Goal: Task Accomplishment & Management: Manage account settings

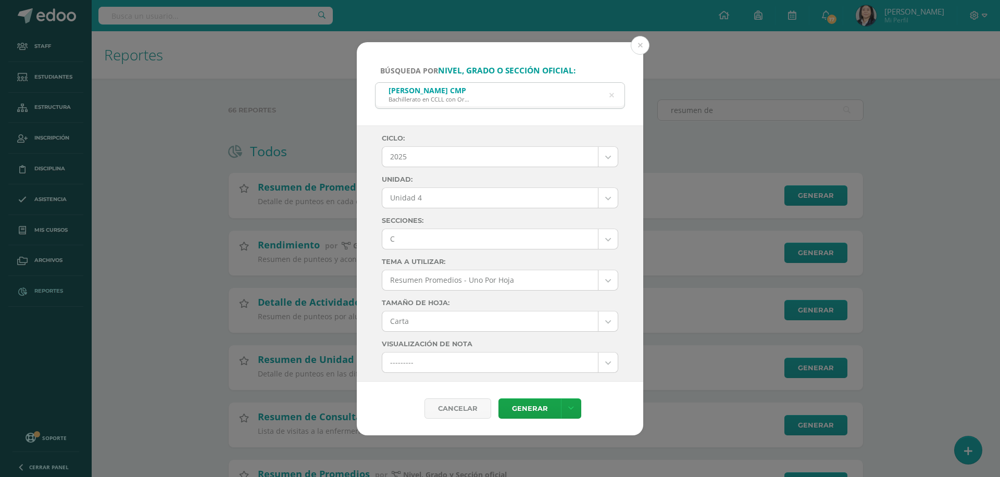
select select "7"
select select "Unidad 4"
select select "C"
select select "letter"
select select "10"
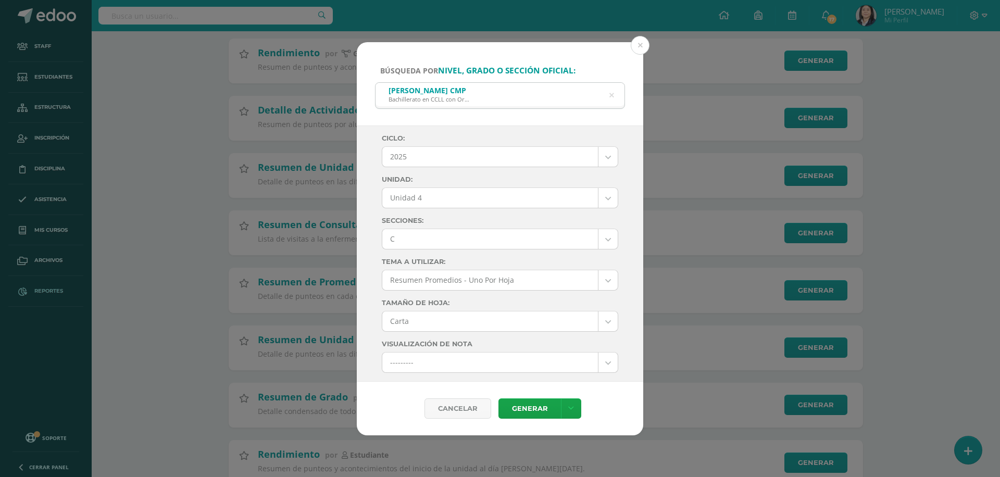
scroll to position [539, 0]
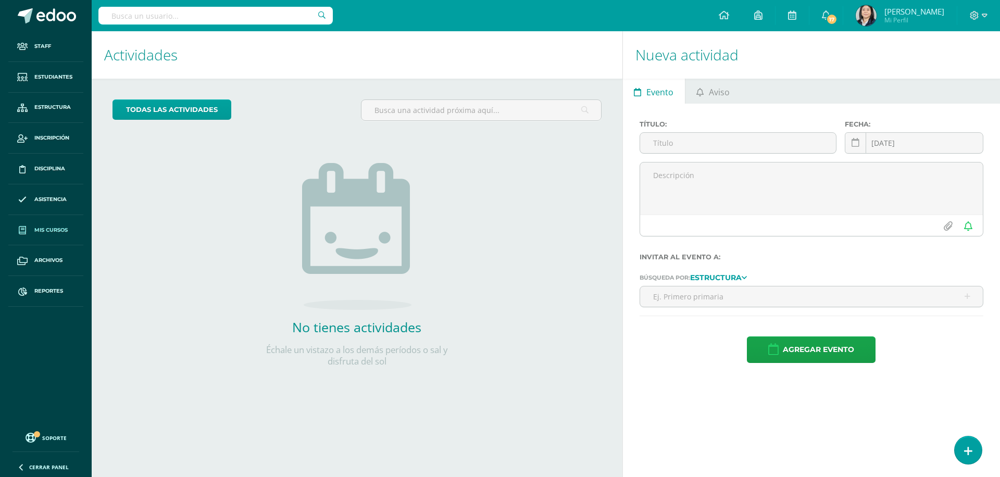
click at [54, 227] on span "Mis cursos" at bounding box center [50, 230] width 33 height 8
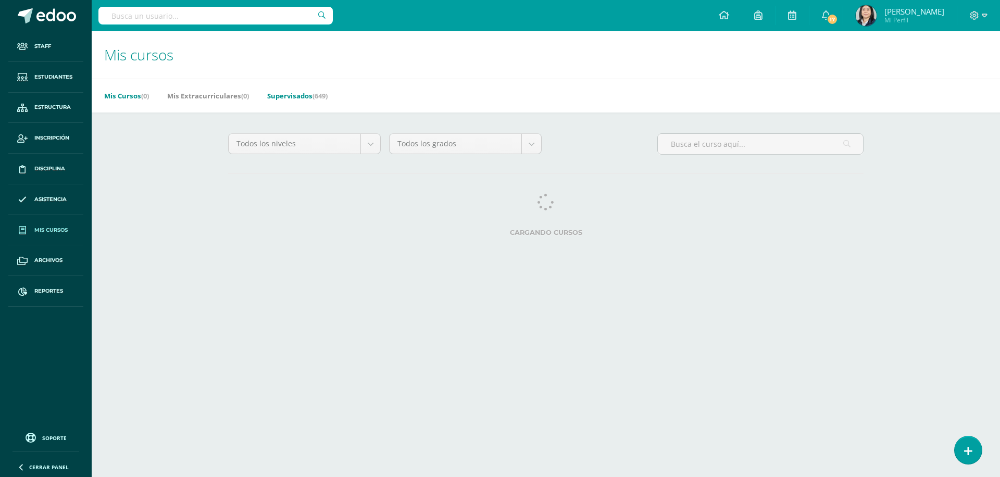
click at [301, 97] on link "Supervisados (649)" at bounding box center [297, 95] width 60 height 17
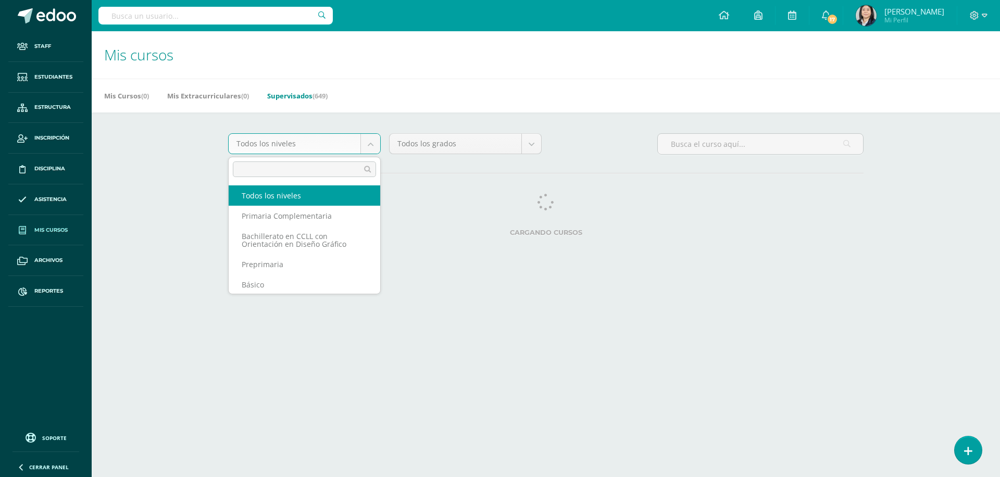
click at [371, 145] on body "Staff Estudiantes Estructura Inscripción Disciplina Asistencia Mis cursos Archi…" at bounding box center [500, 130] width 1000 height 261
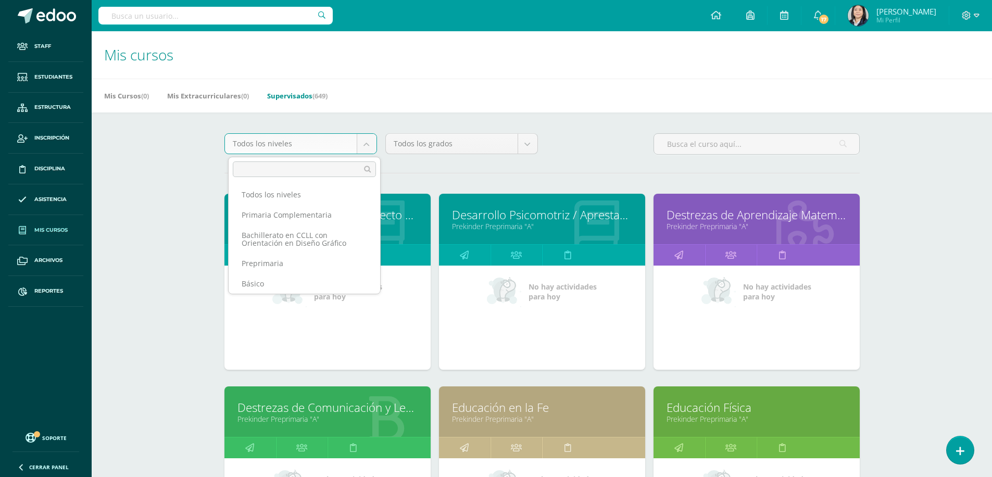
scroll to position [74, 0]
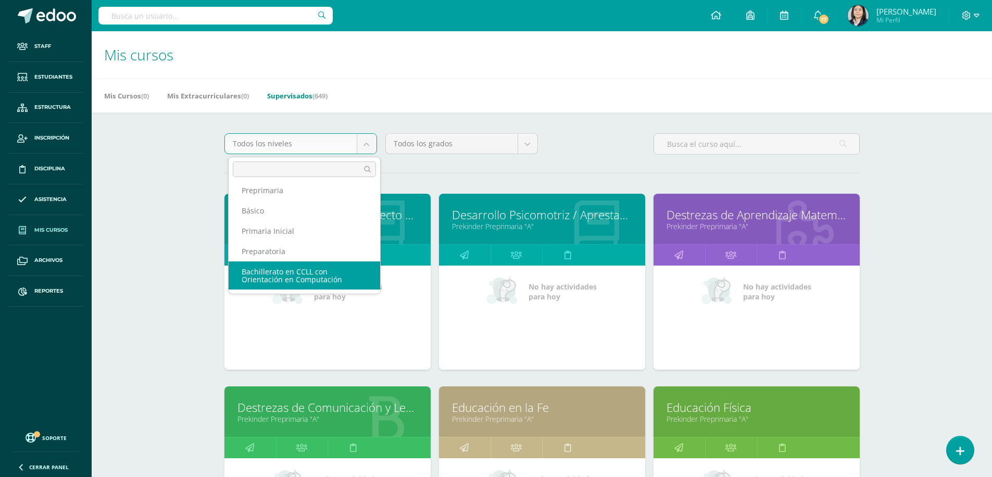
select select "5"
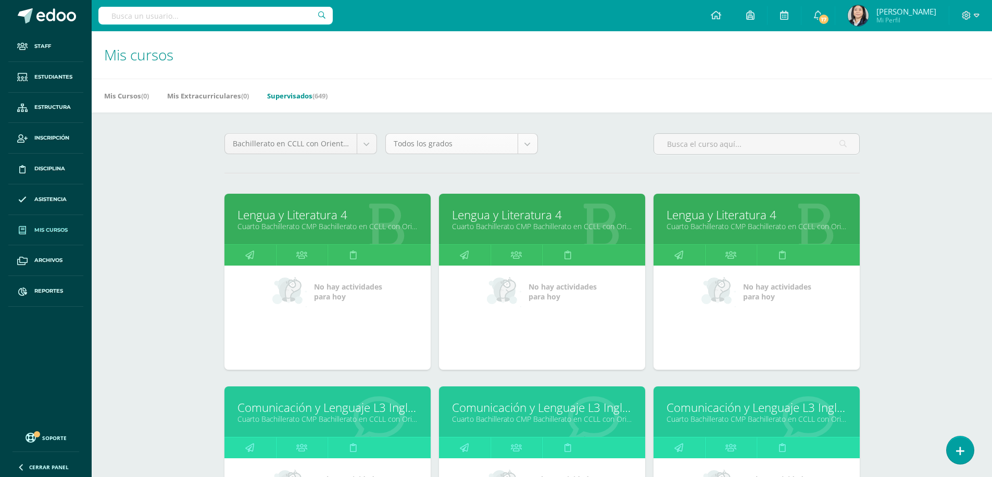
click at [524, 140] on body "Staff Estudiantes Estructura Inscripción Disciplina Asistencia Mis cursos Archi…" at bounding box center [496, 418] width 992 height 837
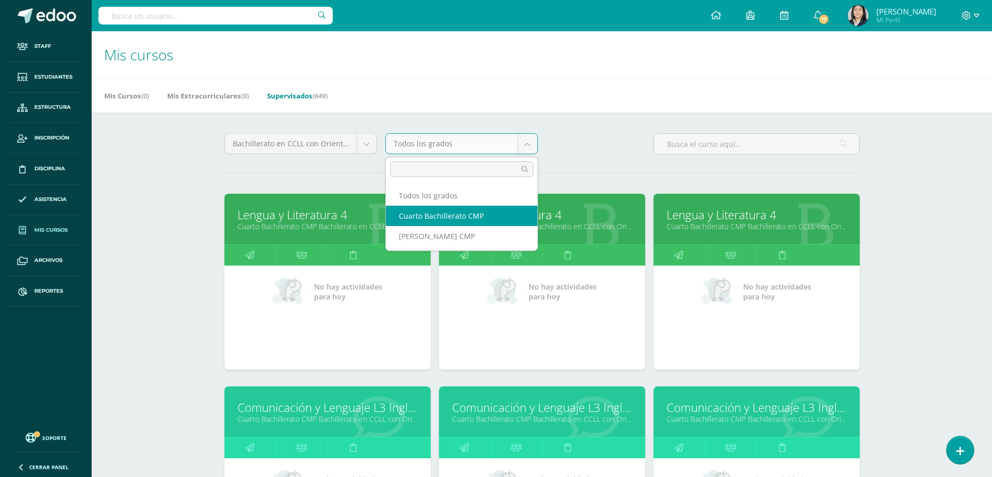
select select "13"
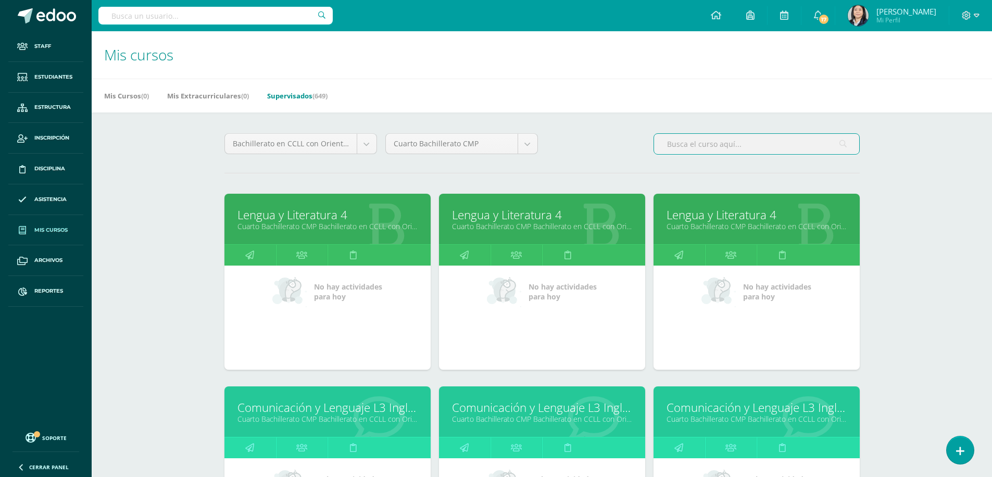
click at [700, 143] on input "text" at bounding box center [756, 144] width 205 height 20
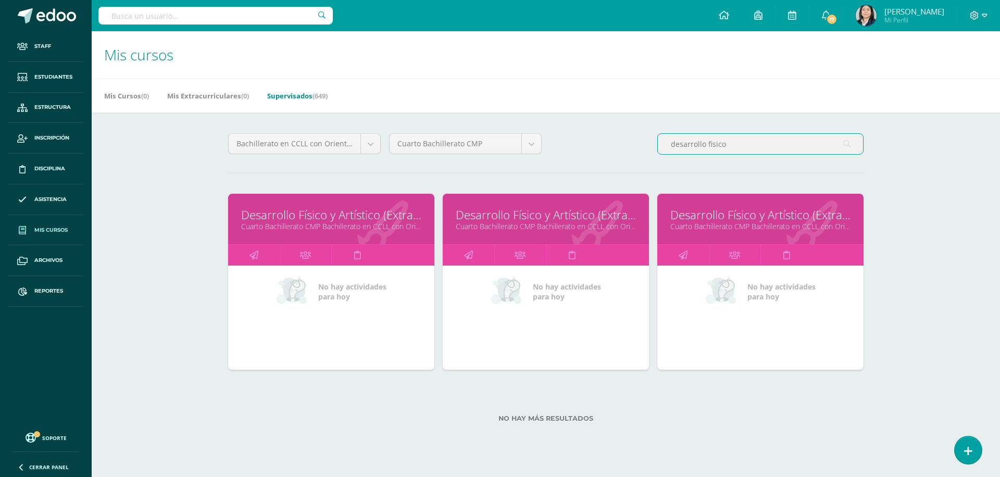
type input "desarrollo fisico"
click at [359, 213] on link "Desarrollo Físico y Artístico (Extracurricular)" at bounding box center [331, 215] width 180 height 16
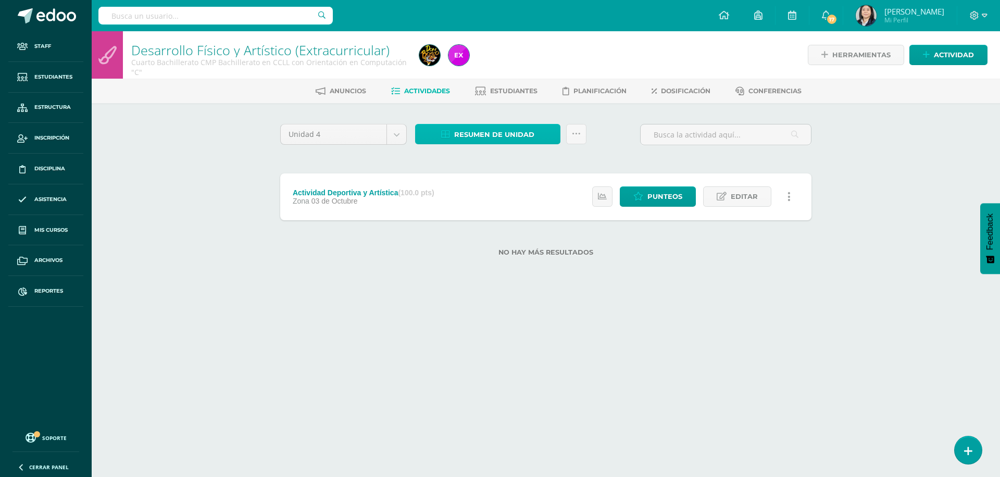
click at [480, 139] on span "Resumen de unidad" at bounding box center [494, 134] width 80 height 19
click at [471, 159] on div "Unidad 4 Unidad 1 Unidad 2 Unidad 3 Unidad 4 Resumen de unidad Subir actividade…" at bounding box center [546, 196] width 540 height 145
click at [677, 91] on span "Dosificación" at bounding box center [685, 91] width 49 height 8
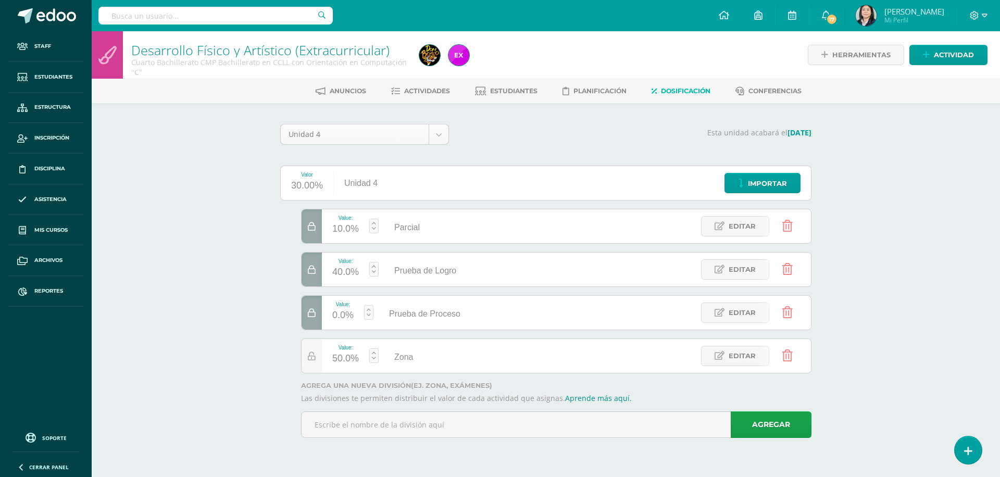
click at [439, 134] on body "Staff Estudiantes Estructura Inscripción Disciplina Asistencia Mis cursos Archi…" at bounding box center [500, 233] width 1000 height 467
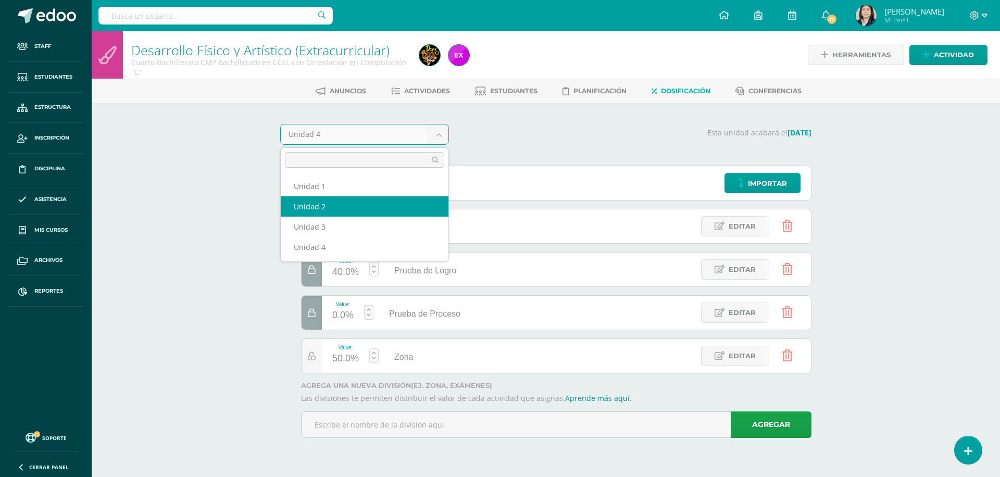
select select "Unidad 2"
click at [446, 139] on body "Staff Estudiantes Estructura Inscripción Disciplina Asistencia Mis cursos Archi…" at bounding box center [500, 233] width 1000 height 467
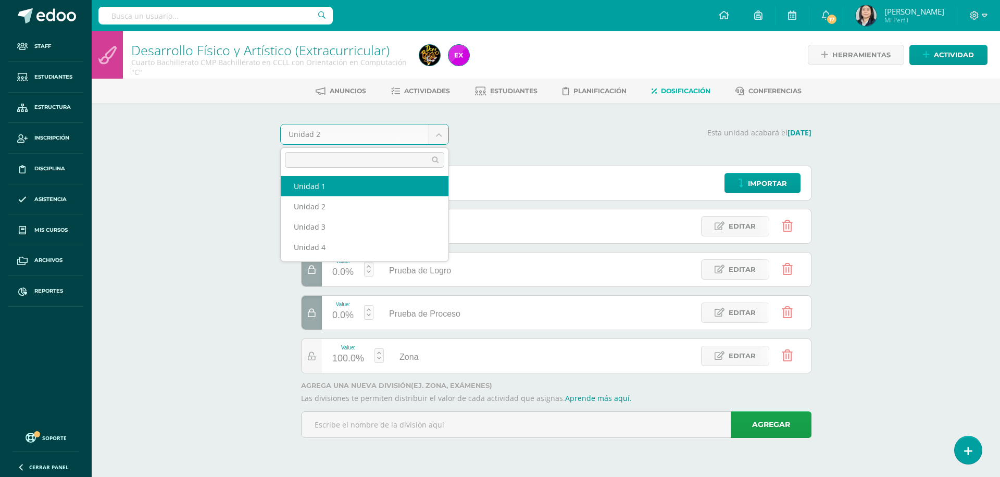
select select "Unidad 1"
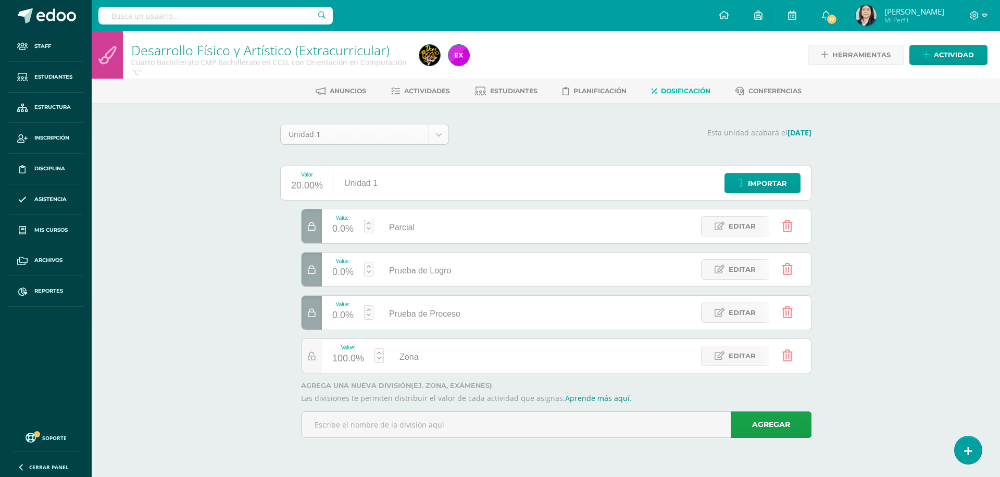
click at [441, 132] on body "Staff Estudiantes Estructura Inscripción Disciplina Asistencia Mis cursos Archi…" at bounding box center [500, 233] width 1000 height 467
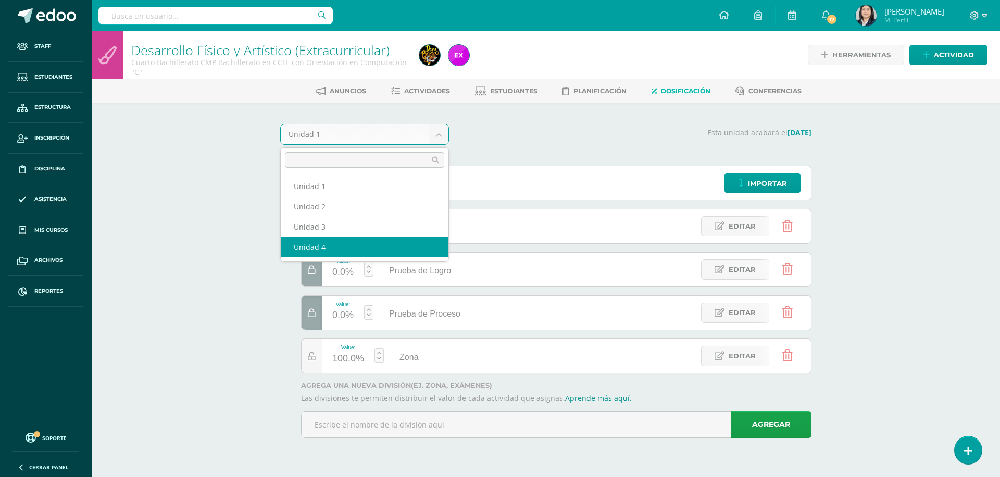
select select "Unidad 4"
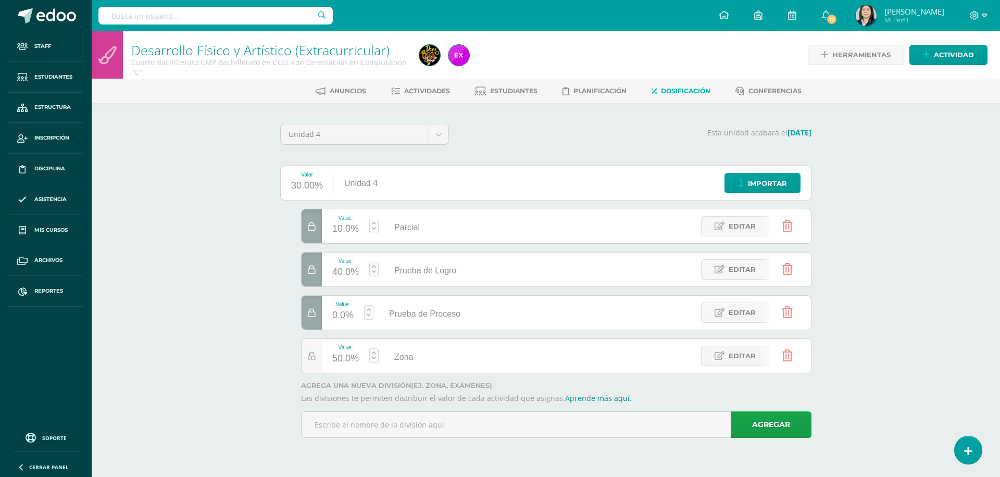
click at [311, 274] on div at bounding box center [312, 270] width 20 height 34
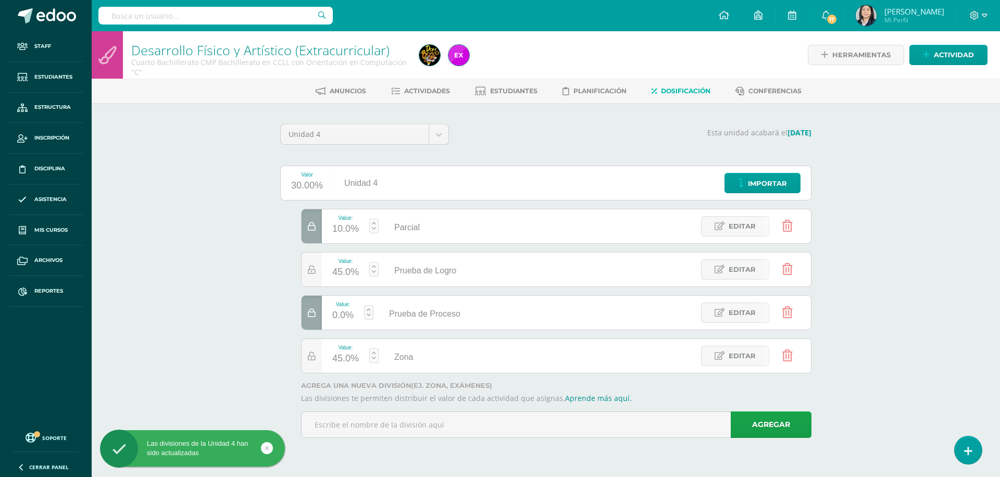
click at [342, 274] on div "45.0%" at bounding box center [345, 272] width 27 height 17
type input "0"
click at [420, 242] on link "Guardar" at bounding box center [429, 243] width 71 height 14
click at [311, 234] on div at bounding box center [312, 226] width 20 height 34
click at [339, 230] on div "50.0%" at bounding box center [345, 229] width 27 height 17
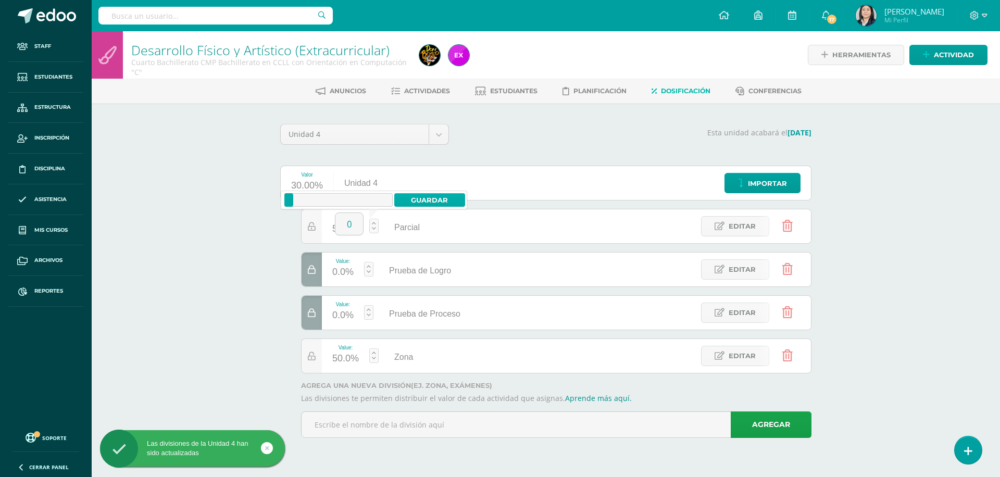
type input "0"
click at [429, 200] on link "Guardar" at bounding box center [429, 200] width 71 height 14
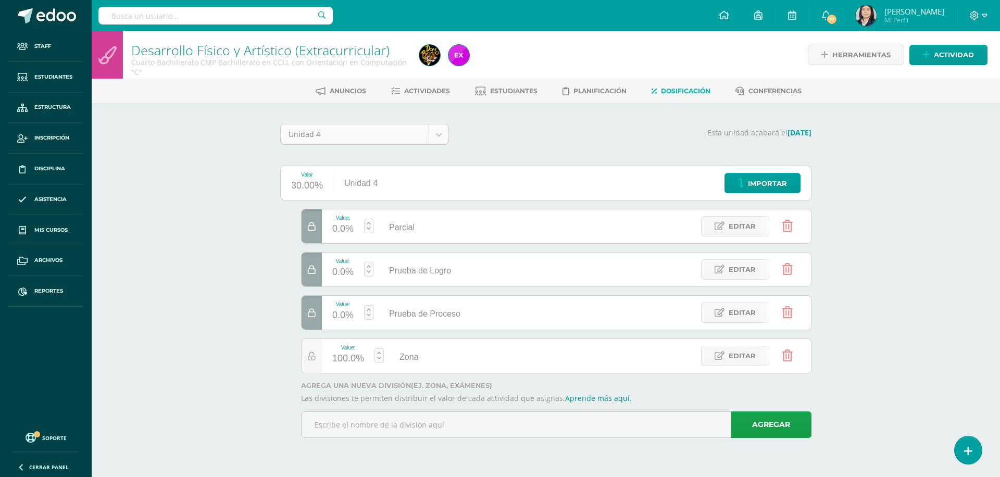
click at [443, 135] on body "Las divisiones de la Unidad 4 han sido actualizadas Las divisiones de la Unidad…" at bounding box center [500, 233] width 1000 height 467
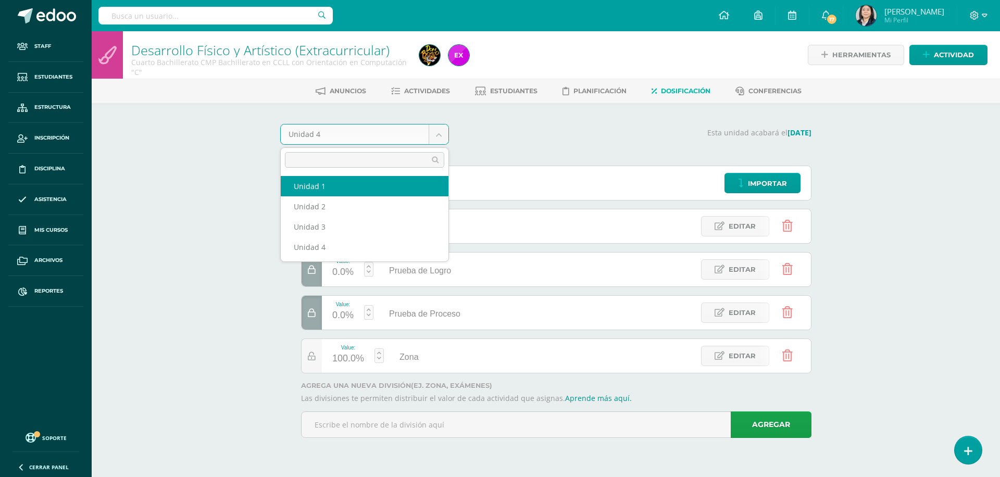
select select "Unidad 1"
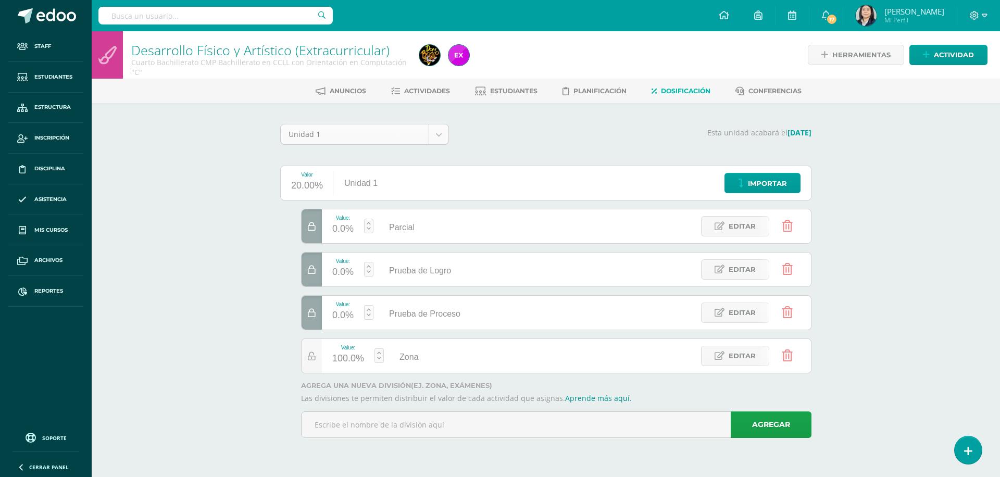
click at [437, 133] on body "Staff Estudiantes Estructura Inscripción Disciplina Asistencia Mis cursos Archi…" at bounding box center [500, 233] width 1000 height 467
select select "Unidad 4"
